Goal: Task Accomplishment & Management: Manage account settings

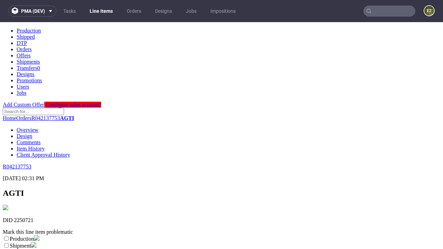
scroll to position [122, 0]
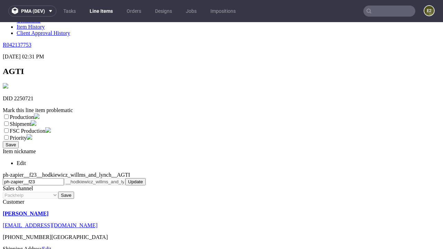
select select "dtp_ca_needed"
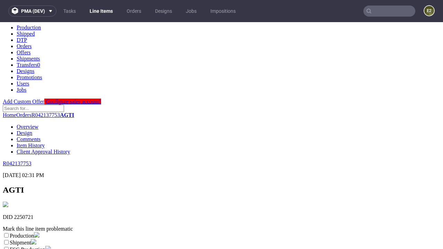
scroll to position [3, 0]
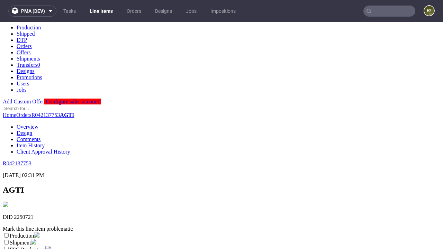
checkbox input "true"
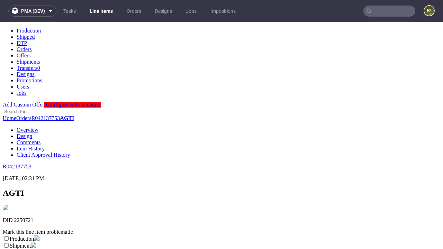
scroll to position [6, 0]
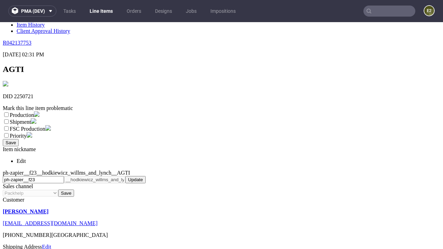
type textarea "test"
